Goal: Task Accomplishment & Management: Use online tool/utility

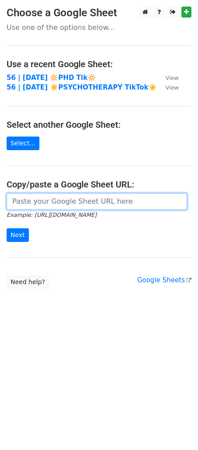
click at [52, 209] on input "url" at bounding box center [97, 201] width 181 height 17
paste input "https://docs.google.com/spreadsheets/d/1PV-vujXM2eWG2lgjlkV9_67x7Dy8kT5cCSa9YfW…"
type input "https://docs.google.com/spreadsheets/d/1PV-vujXM2eWG2lgjlkV9_67x7Dy8kT5cCSa9YfW…"
click at [7, 228] on input "Next" at bounding box center [18, 235] width 22 height 14
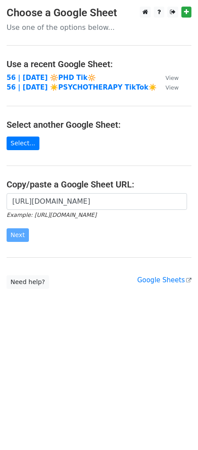
scroll to position [0, 0]
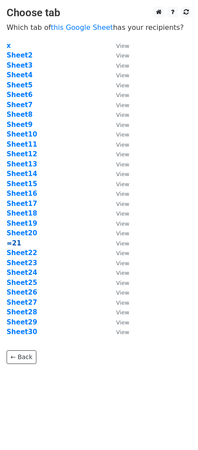
click at [12, 244] on strong "=21" at bounding box center [14, 243] width 14 height 8
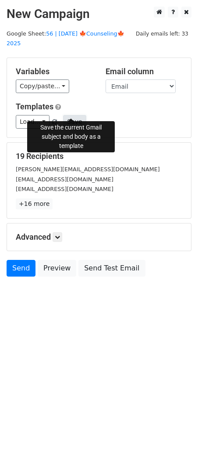
click at [64, 115] on button "Save" at bounding box center [74, 122] width 23 height 14
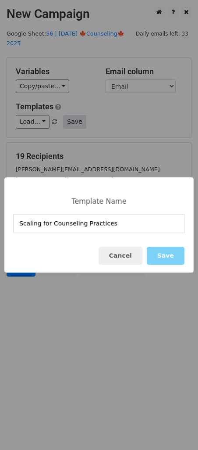
type input "Scaling for Counseling Practices"
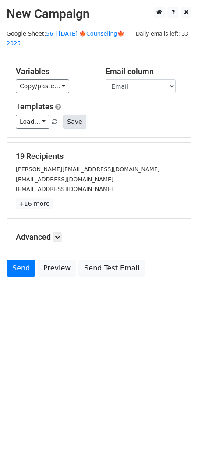
click at [69, 115] on button "Save" at bounding box center [74, 122] width 23 height 14
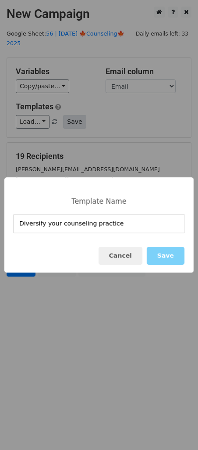
type input "Diversify your counseling practice"
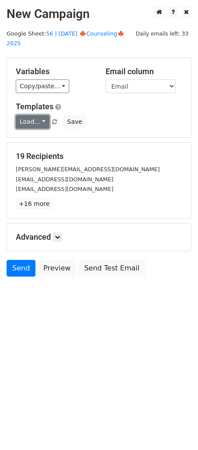
click at [29, 115] on link "Load..." at bounding box center [33, 122] width 34 height 14
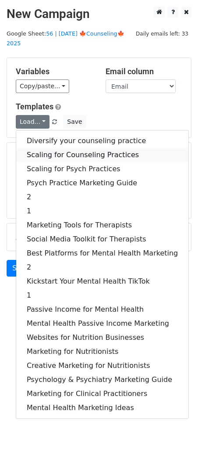
click at [55, 148] on link "Scaling for Counseling Practices" at bounding box center [102, 155] width 173 height 14
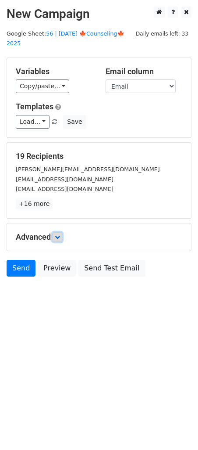
click at [61, 232] on link at bounding box center [58, 237] width 10 height 10
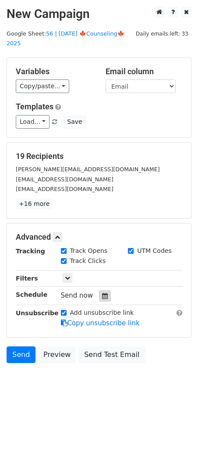
click at [102, 293] on icon at bounding box center [105, 296] width 6 height 6
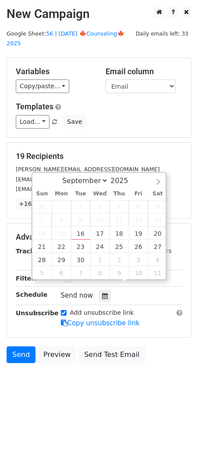
click at [175, 102] on h5 "Templates" at bounding box center [99, 107] width 167 height 10
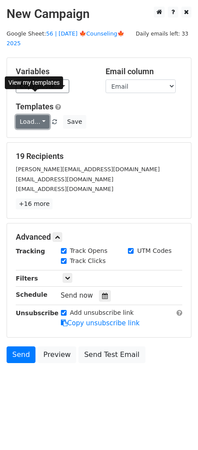
click at [39, 115] on link "Load..." at bounding box center [33, 122] width 34 height 14
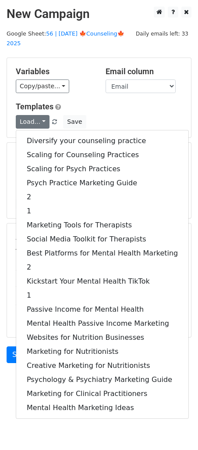
click at [153, 115] on div "Load... Diversify your counseling practice Scaling for Counseling Practices Sca…" at bounding box center [99, 122] width 180 height 14
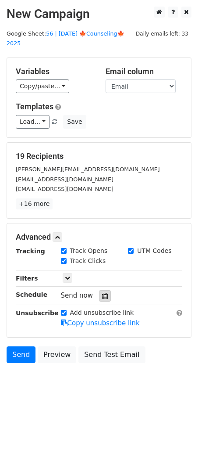
click at [102, 293] on icon at bounding box center [105, 296] width 6 height 6
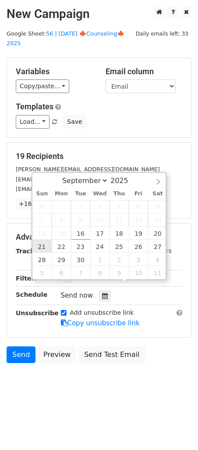
type input "2025-09-21 12:00"
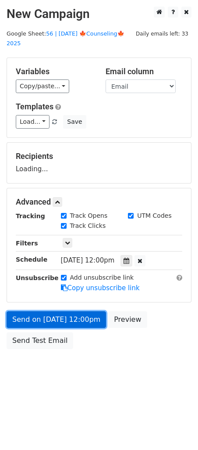
click at [45, 311] on link "Send on Sep 21 at 12:00pm" at bounding box center [57, 319] width 100 height 17
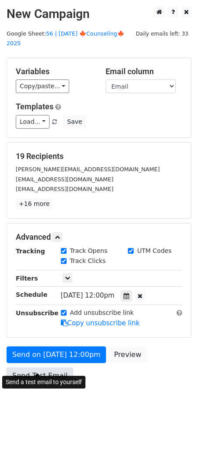
click at [34, 368] on link "Send Test Email" at bounding box center [40, 376] width 67 height 17
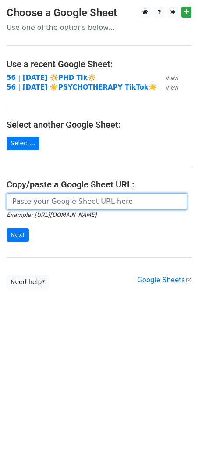
click at [68, 201] on input "url" at bounding box center [97, 201] width 181 height 17
paste input "https://docs.google.com/spreadsheets/d/1PV-vujXM2eWG2lgjlkV9_67x7Dy8kT5cCSa9YfW…"
type input "https://docs.google.com/spreadsheets/d/1PV-vujXM2eWG2lgjlkV9_67x7Dy8kT5cCSa9YfW…"
click at [7, 228] on input "Next" at bounding box center [18, 235] width 22 height 14
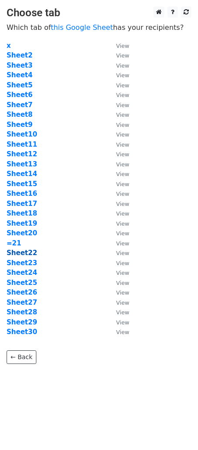
click at [19, 252] on strong "Sheet22" at bounding box center [22, 253] width 31 height 8
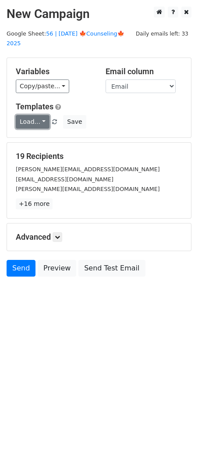
click at [45, 115] on link "Load..." at bounding box center [33, 122] width 34 height 14
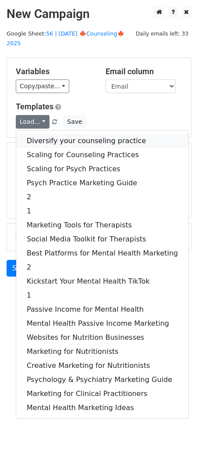
click at [54, 134] on link "Diversify your counseling practice" at bounding box center [102, 141] width 173 height 14
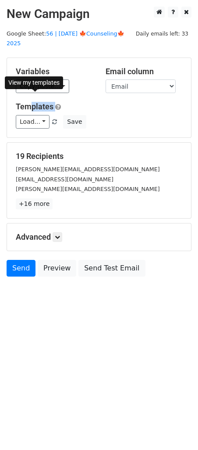
click at [32, 102] on div "Templates Load... Diversify your counseling practice Scaling for Counseling Pra…" at bounding box center [99, 115] width 180 height 27
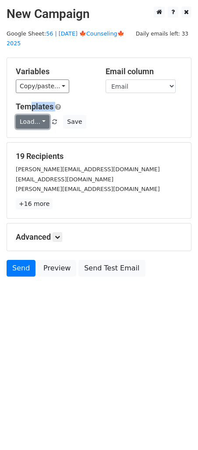
click at [30, 115] on link "Load..." at bounding box center [33, 122] width 34 height 14
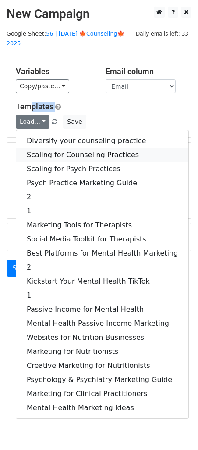
click at [37, 148] on link "Scaling for Counseling Practices" at bounding box center [102, 155] width 173 height 14
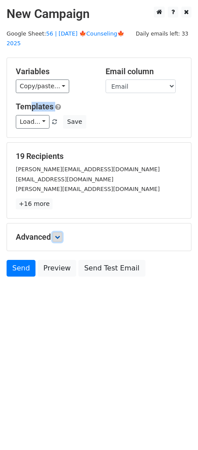
click at [60, 234] on icon at bounding box center [57, 236] width 5 height 5
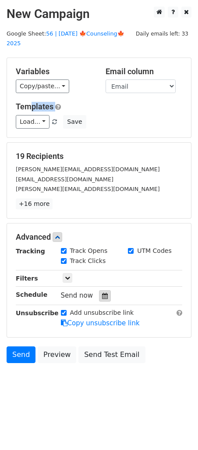
click at [102, 293] on icon at bounding box center [105, 296] width 6 height 6
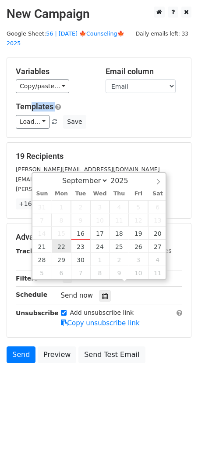
type input "2025-09-22 12:00"
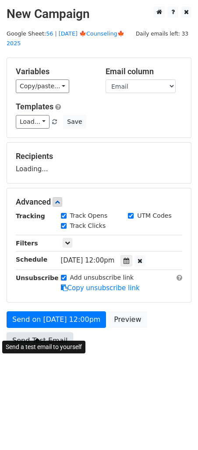
click at [40, 336] on link "Send Test Email" at bounding box center [40, 340] width 67 height 17
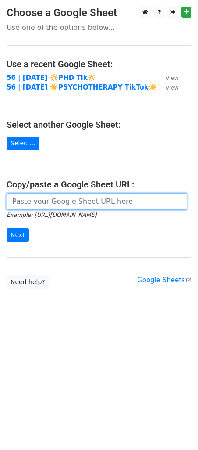
click at [58, 198] on input "url" at bounding box center [97, 201] width 181 height 17
paste input "[URL][DOMAIN_NAME]"
type input "[URL][DOMAIN_NAME]"
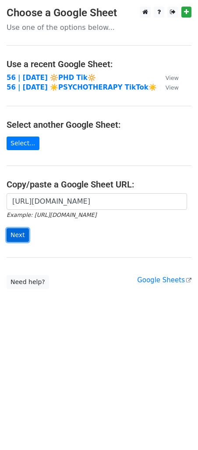
click at [14, 234] on input "Next" at bounding box center [18, 235] width 22 height 14
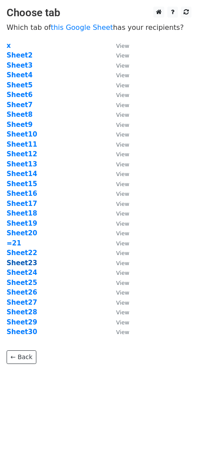
click at [25, 260] on strong "Sheet23" at bounding box center [22, 263] width 31 height 8
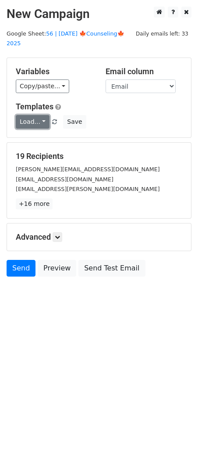
click at [19, 115] on link "Load..." at bounding box center [33, 122] width 34 height 14
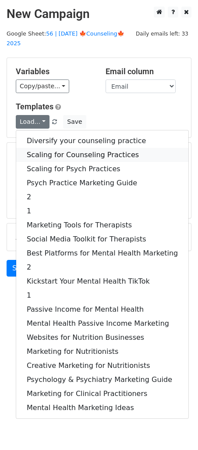
click at [64, 148] on link "Scaling for Counseling Practices" at bounding box center [102, 155] width 173 height 14
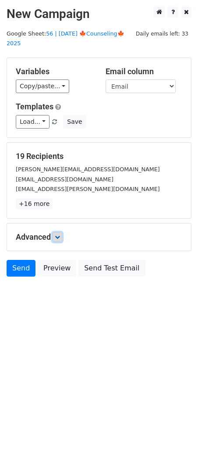
click at [56, 232] on link at bounding box center [58, 237] width 10 height 10
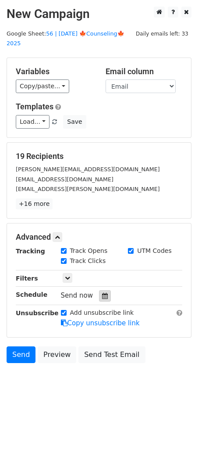
click at [102, 293] on icon at bounding box center [105, 296] width 6 height 6
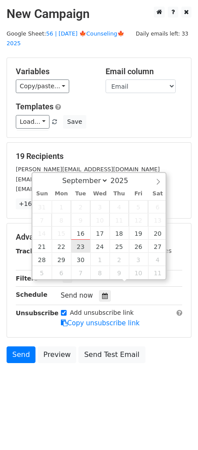
type input "2025-09-23 12:00"
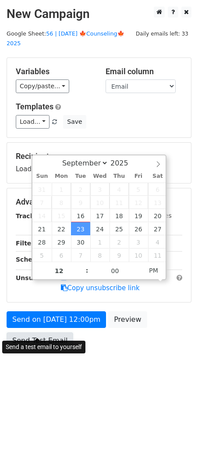
click at [47, 332] on link "Send Test Email" at bounding box center [40, 340] width 67 height 17
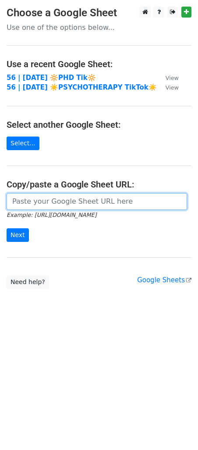
click at [92, 206] on input "url" at bounding box center [97, 201] width 181 height 17
paste input "[URL][DOMAIN_NAME]"
type input "[URL][DOMAIN_NAME]"
click at [7, 228] on input "Next" at bounding box center [18, 235] width 22 height 14
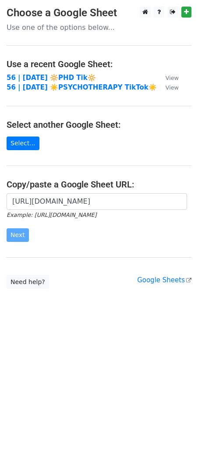
scroll to position [0, 0]
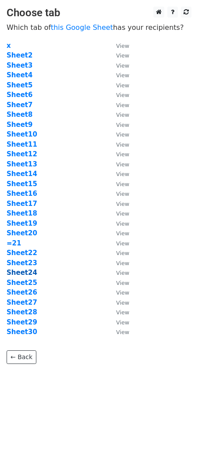
click at [21, 271] on strong "Sheet24" at bounding box center [22, 273] width 31 height 8
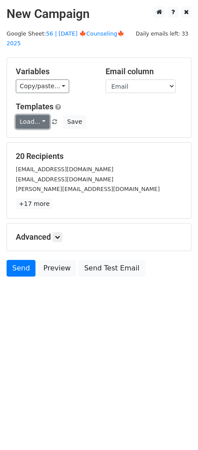
click at [34, 115] on link "Load..." at bounding box center [33, 122] width 34 height 14
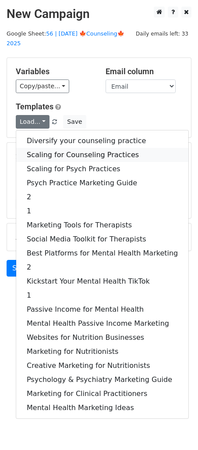
click at [53, 148] on link "Scaling for Counseling Practices" at bounding box center [102, 155] width 173 height 14
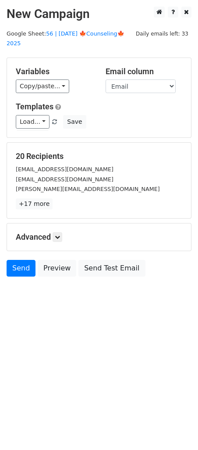
click at [65, 232] on h5 "Advanced" at bounding box center [99, 237] width 167 height 10
click at [60, 234] on icon at bounding box center [57, 236] width 5 height 5
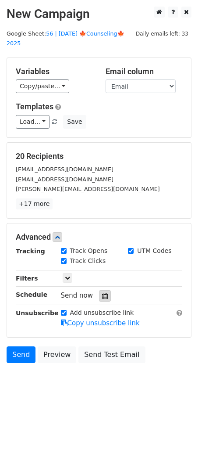
click at [104, 290] on div at bounding box center [105, 295] width 12 height 11
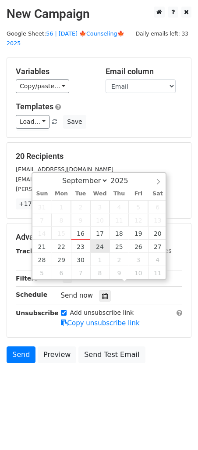
type input "[DATE] 12:00"
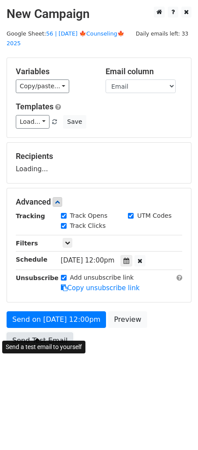
click at [56, 334] on link "Send Test Email" at bounding box center [40, 340] width 67 height 17
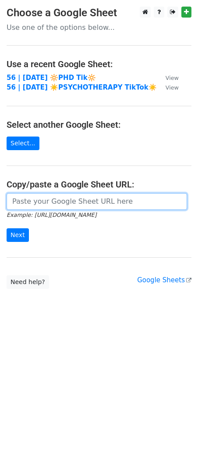
click at [66, 194] on input "url" at bounding box center [97, 201] width 181 height 17
paste input "https://docs.google.com/spreadsheets/d/1PV-vujXM2eWG2lgjlkV9_67x7Dy8kT5cCSa9YfW…"
type input "https://docs.google.com/spreadsheets/d/1PV-vujXM2eWG2lgjlkV9_67x7Dy8kT5cCSa9YfW…"
click at [7, 228] on input "Next" at bounding box center [18, 235] width 22 height 14
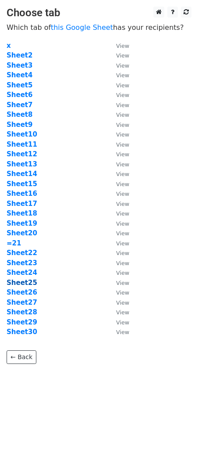
click at [30, 281] on strong "Sheet25" at bounding box center [22, 283] width 31 height 8
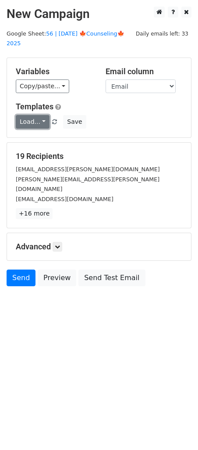
click at [33, 115] on link "Load..." at bounding box center [33, 122] width 34 height 14
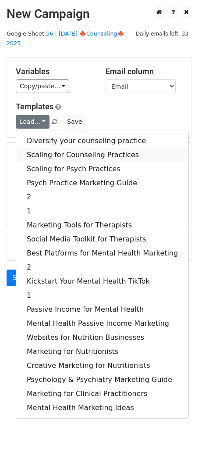
click at [50, 148] on link "Scaling for Counseling Practices" at bounding box center [102, 155] width 173 height 14
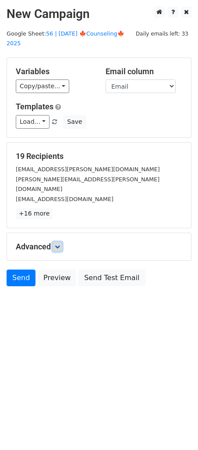
click at [58, 244] on icon at bounding box center [57, 246] width 5 height 5
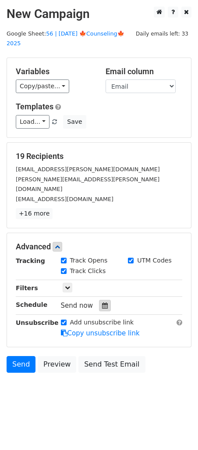
click at [102, 303] on icon at bounding box center [105, 306] width 6 height 6
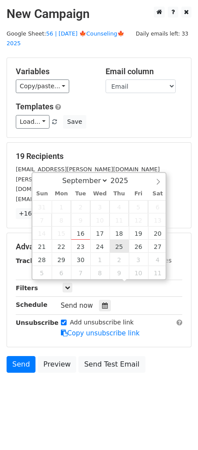
type input "[DATE] 12:00"
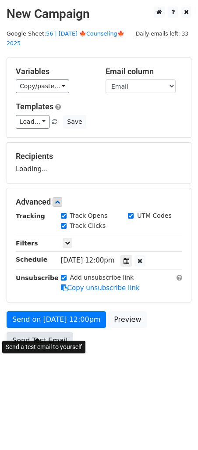
click at [46, 332] on link "Send Test Email" at bounding box center [40, 340] width 67 height 17
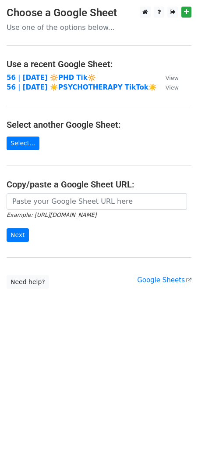
click at [82, 203] on input "url" at bounding box center [97, 201] width 181 height 17
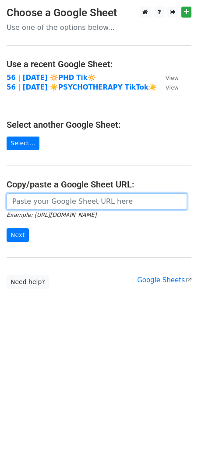
click at [59, 199] on input "url" at bounding box center [97, 201] width 181 height 17
paste input "[URL][DOMAIN_NAME]"
type input "[URL][DOMAIN_NAME]"
click at [7, 228] on input "Next" at bounding box center [18, 235] width 22 height 14
